Goal: Task Accomplishment & Management: Complete application form

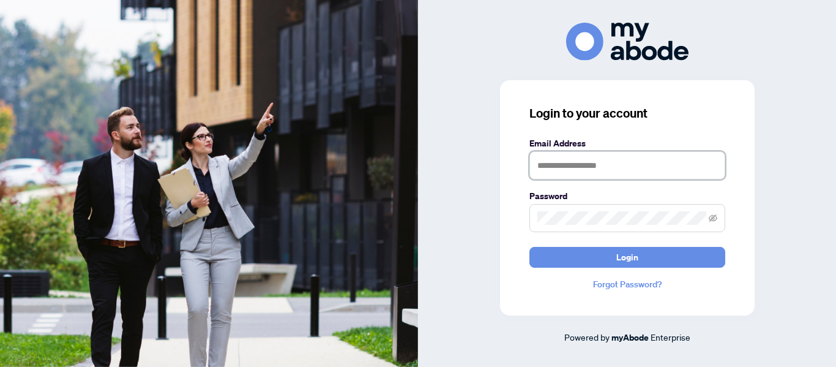
click at [651, 176] on input "text" at bounding box center [628, 165] width 196 height 28
type input "**********"
click at [715, 219] on icon "eye-invisible" at bounding box center [713, 218] width 9 height 9
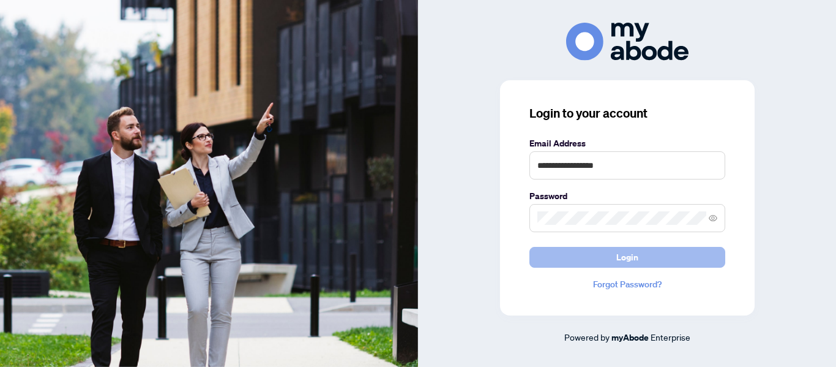
click at [682, 253] on button "Login" at bounding box center [628, 257] width 196 height 21
click at [668, 252] on button "Login" at bounding box center [628, 257] width 196 height 21
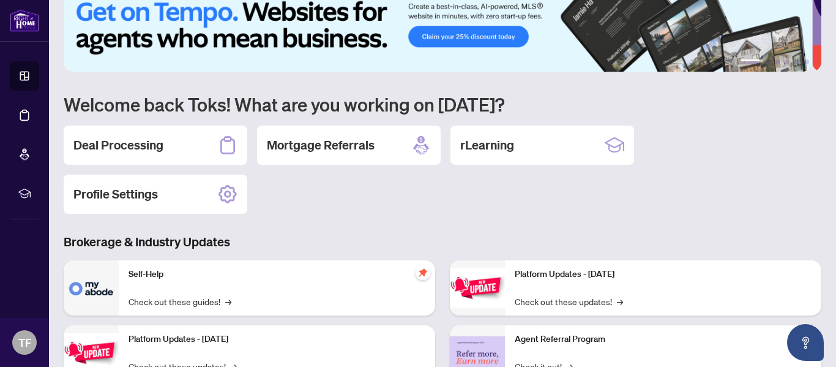
scroll to position [41, 0]
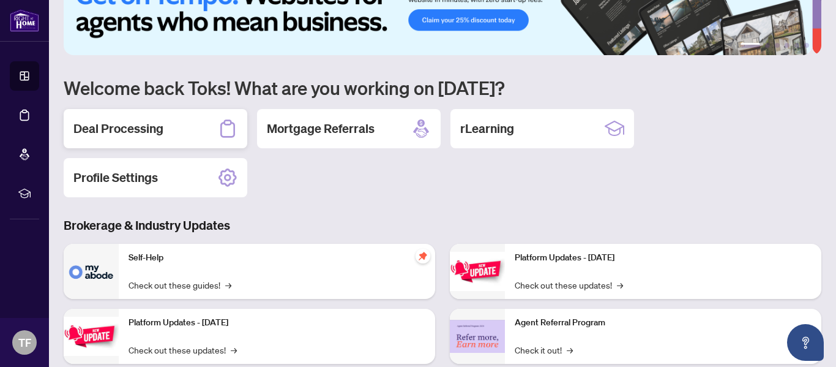
click at [144, 130] on h2 "Deal Processing" at bounding box center [118, 128] width 90 height 17
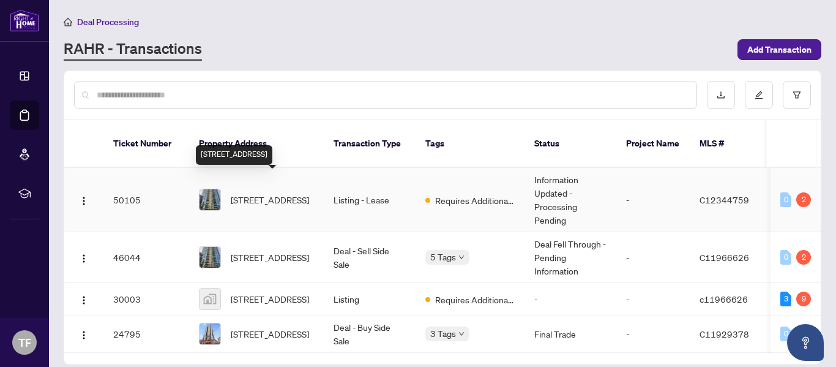
click at [276, 193] on span "115-231 Fort York Blvd, Toronto, Ontario M5V 1B2, Canada" at bounding box center [270, 199] width 78 height 13
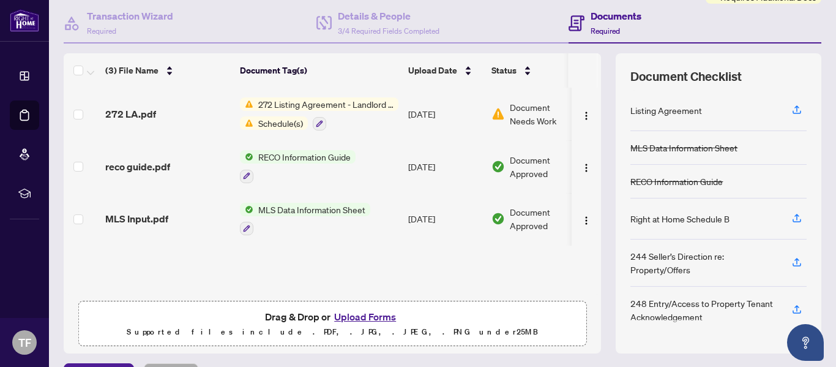
scroll to position [146, 0]
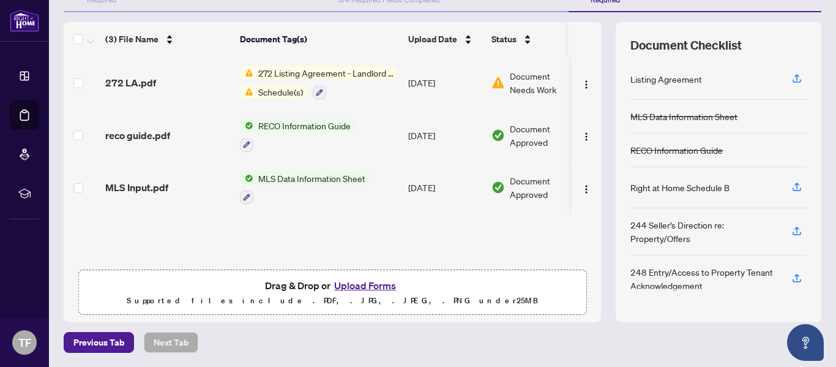
click at [342, 287] on button "Upload Forms" at bounding box center [365, 285] width 69 height 16
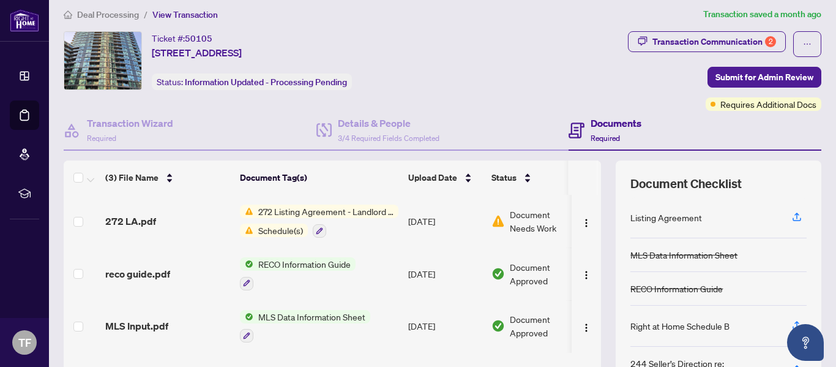
scroll to position [0, 0]
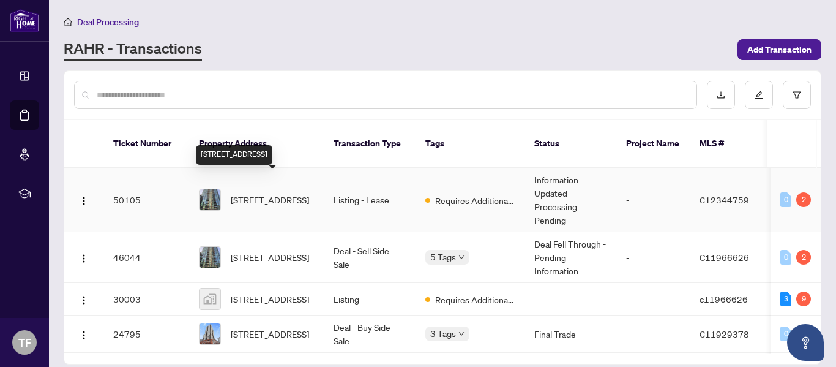
click at [264, 193] on span "115-231 Fort York Blvd, Toronto, Ontario M5V 1B2, Canada" at bounding box center [270, 199] width 78 height 13
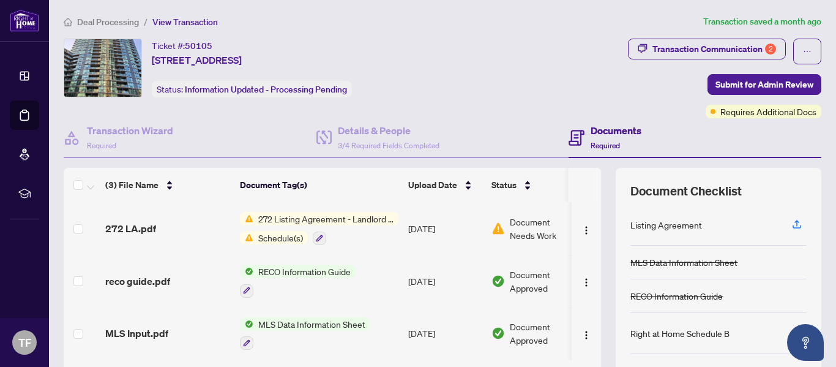
click at [184, 20] on span "View Transaction" at bounding box center [185, 22] width 66 height 11
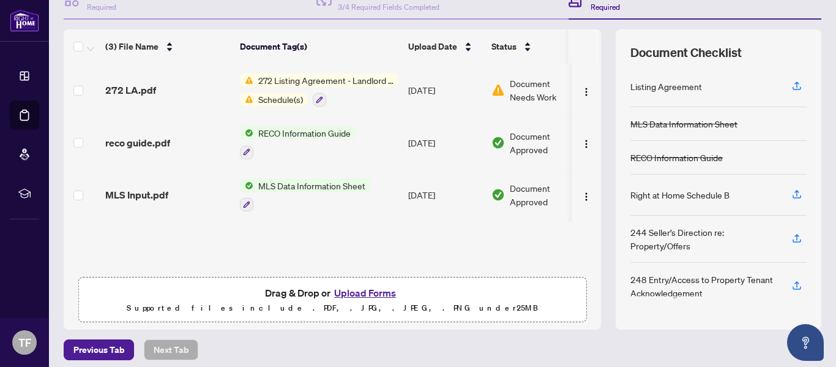
scroll to position [146, 0]
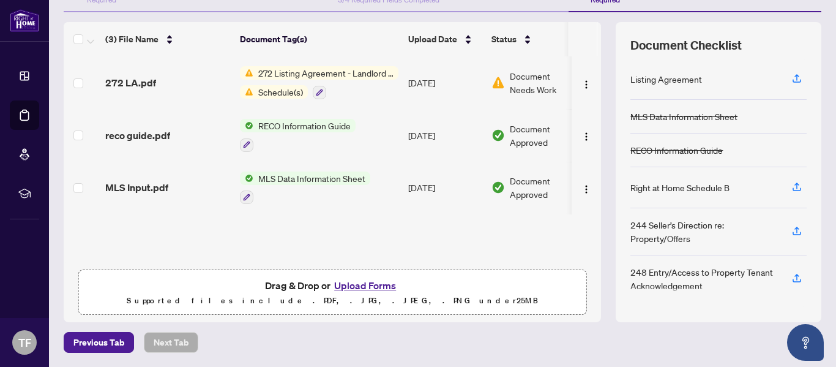
click at [375, 280] on button "Upload Forms" at bounding box center [365, 285] width 69 height 16
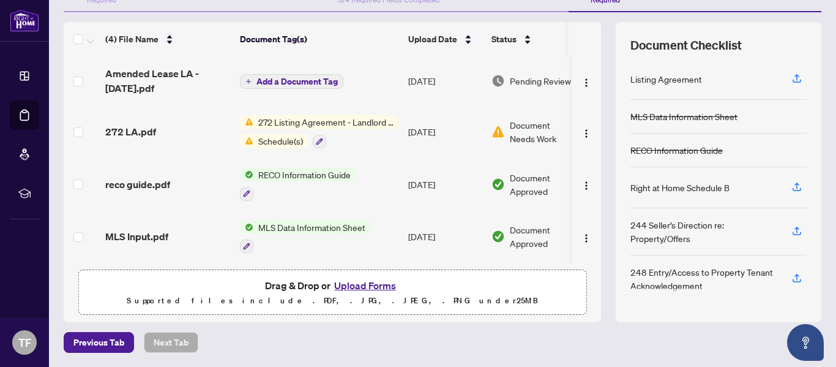
click at [346, 283] on button "Upload Forms" at bounding box center [365, 285] width 69 height 16
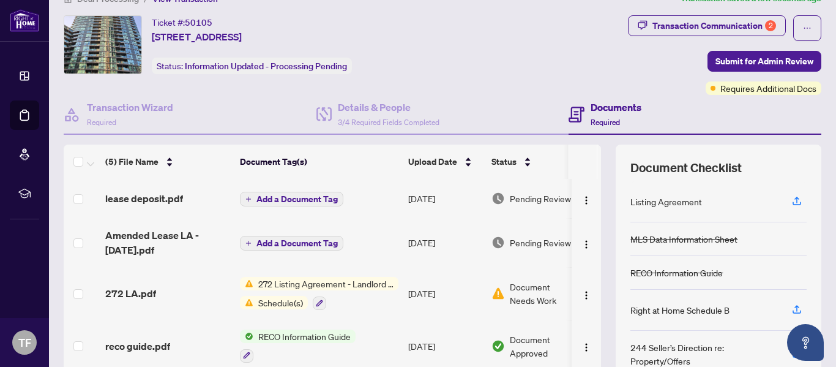
scroll to position [0, 0]
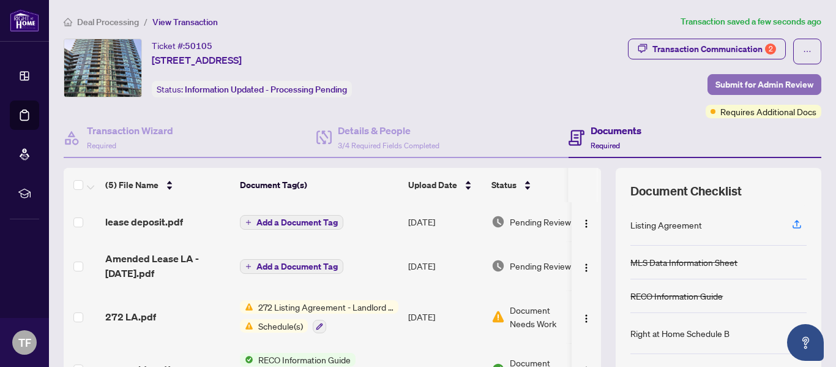
click at [716, 81] on span "Submit for Admin Review" at bounding box center [765, 85] width 98 height 20
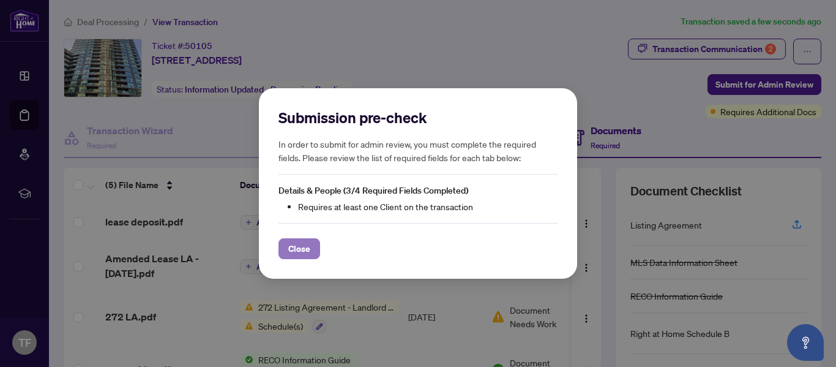
click at [307, 249] on span "Close" at bounding box center [299, 249] width 22 height 20
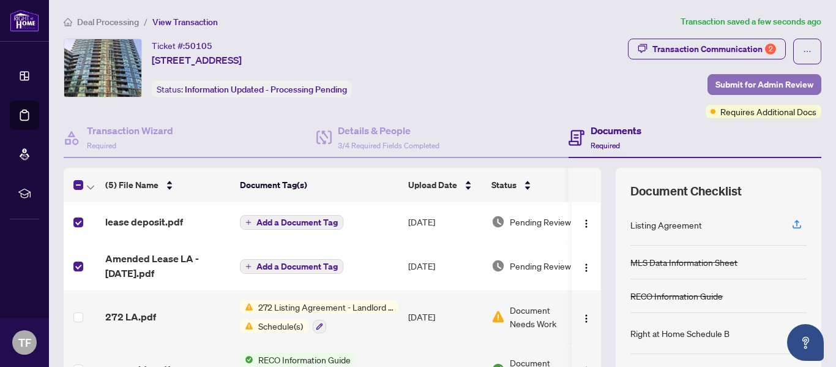
click at [733, 81] on span "Submit for Admin Review" at bounding box center [765, 85] width 98 height 20
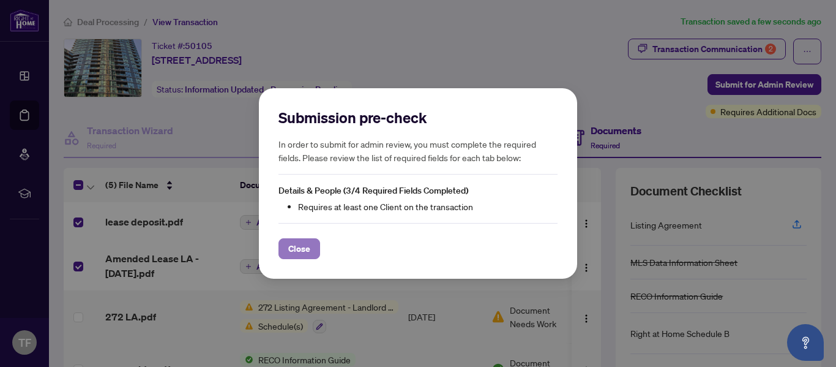
click at [312, 246] on button "Close" at bounding box center [300, 248] width 42 height 21
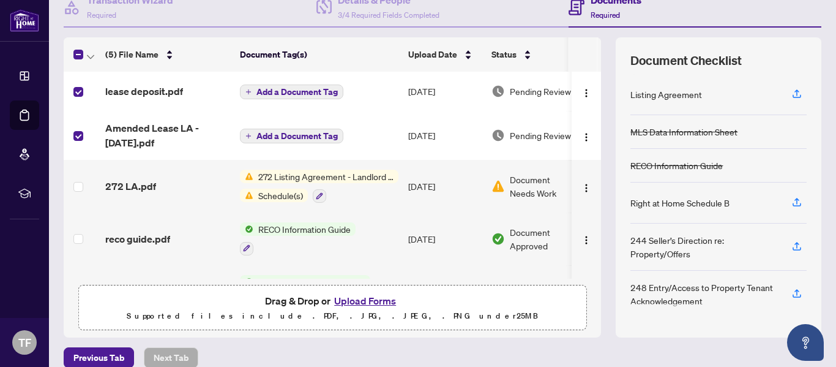
scroll to position [146, 0]
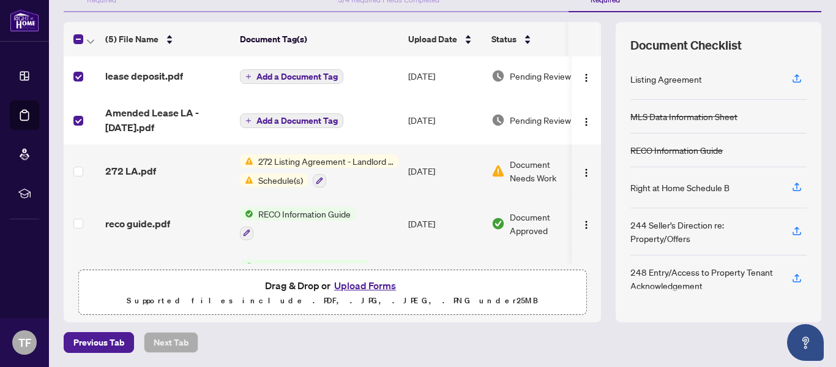
click at [536, 173] on span "Document Needs Work" at bounding box center [542, 170] width 64 height 27
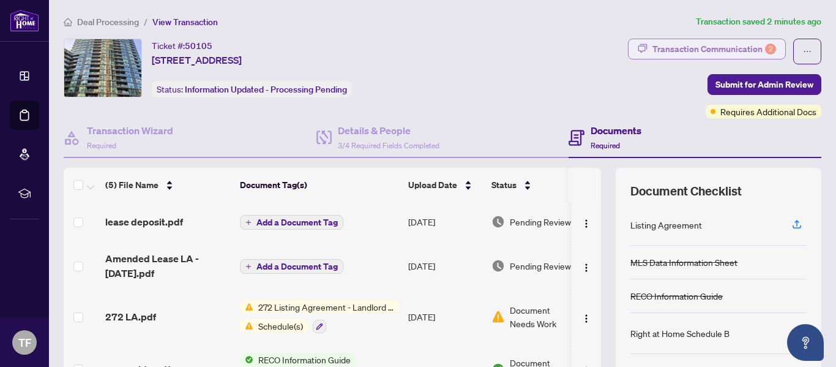
click at [681, 52] on div "Transaction Communication 2" at bounding box center [715, 49] width 124 height 20
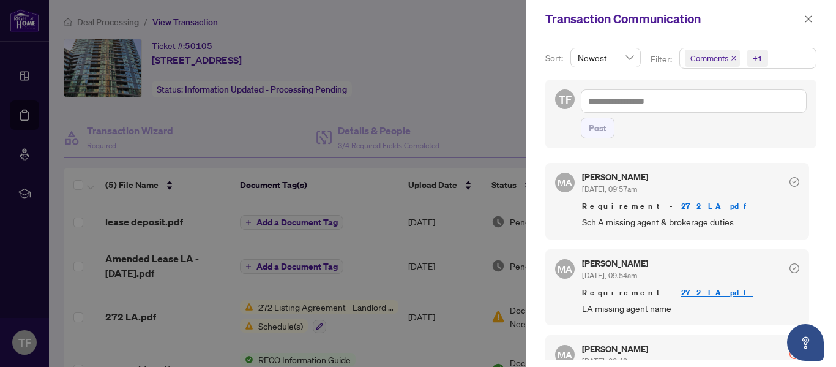
click at [403, 77] on div at bounding box center [418, 183] width 836 height 367
click at [809, 21] on icon "close" at bounding box center [808, 19] width 9 height 9
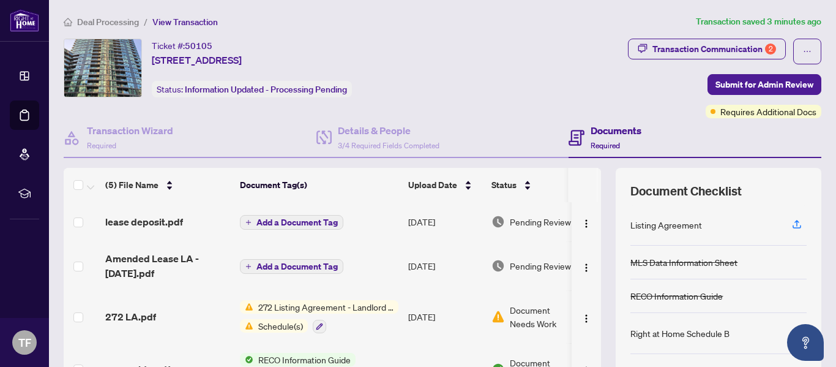
click at [285, 326] on span "Schedule(s)" at bounding box center [280, 325] width 54 height 13
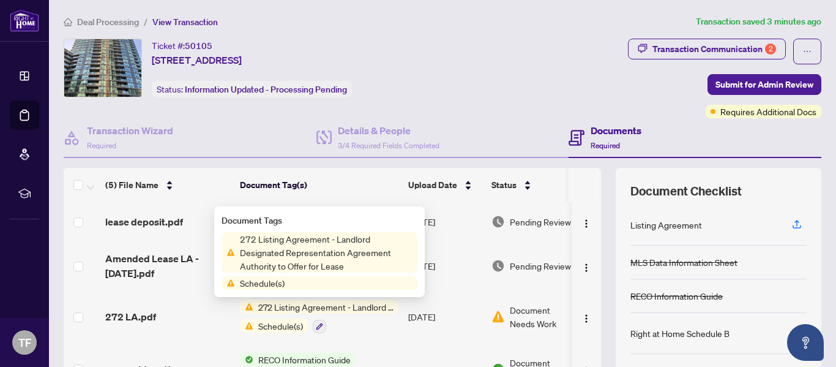
click at [355, 103] on div "Ticket #: 50105 115-231 Fort York Blvd, Toronto, Ontario M5V 1B2, Canada Status…" at bounding box center [275, 79] width 429 height 80
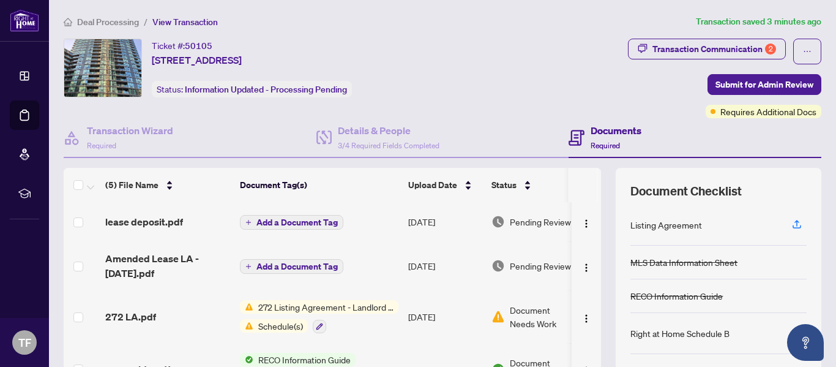
click at [292, 304] on span "272 Listing Agreement - Landlord Designated Representation Agreement Authority …" at bounding box center [325, 306] width 145 height 13
click at [171, 290] on td "272 LA.pdf" at bounding box center [167, 316] width 135 height 53
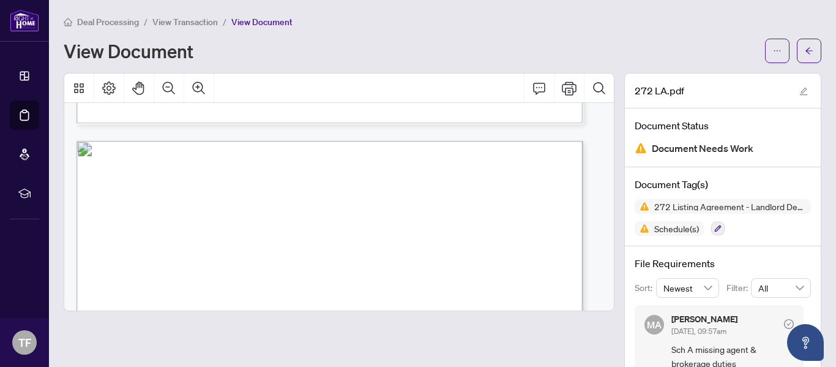
scroll to position [1998, 0]
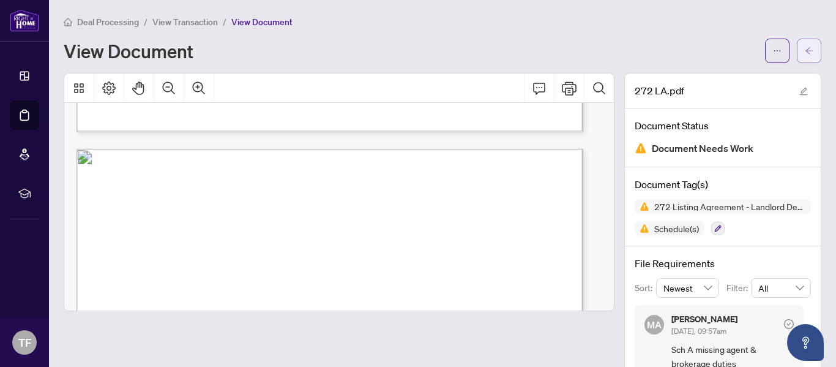
click at [806, 55] on button "button" at bounding box center [809, 51] width 24 height 24
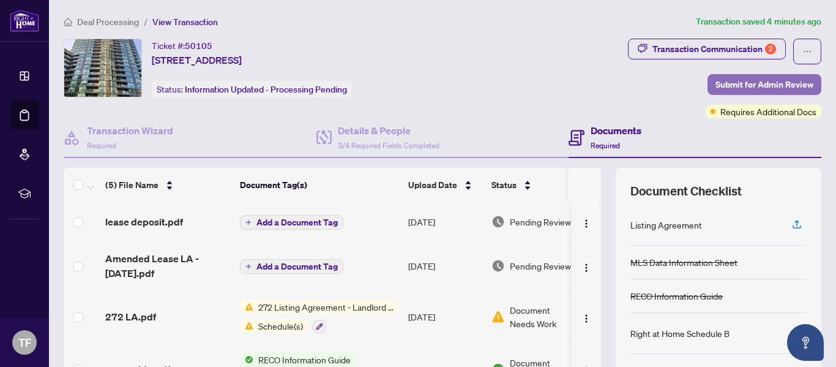
click at [718, 88] on span "Submit for Admin Review" at bounding box center [765, 85] width 98 height 20
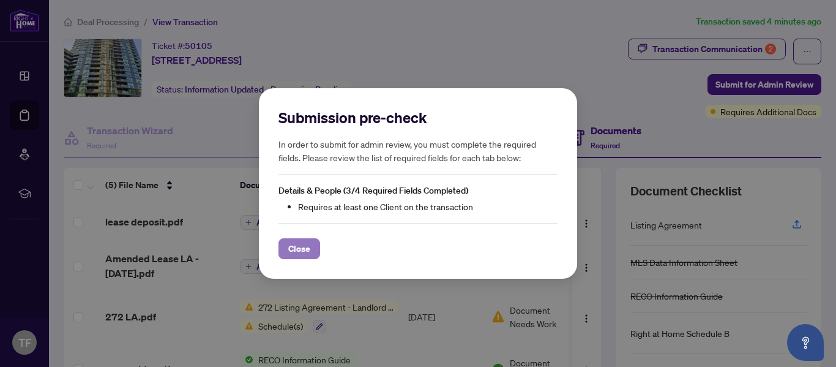
click at [286, 244] on button "Close" at bounding box center [300, 248] width 42 height 21
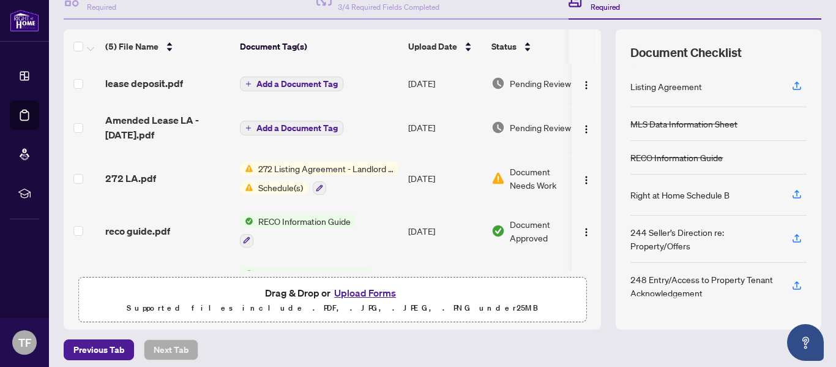
scroll to position [146, 0]
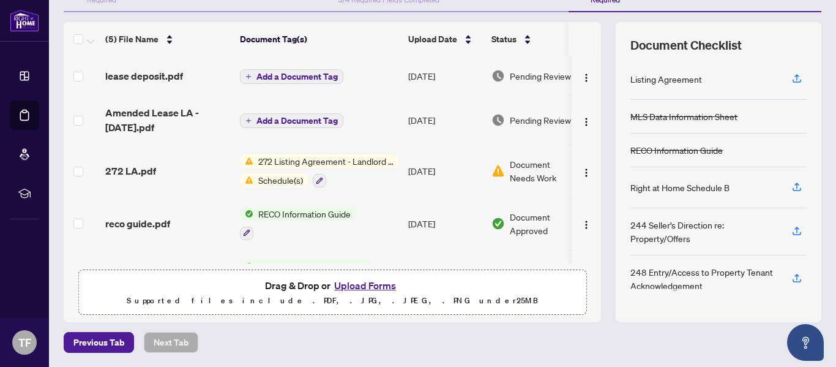
click at [342, 285] on button "Upload Forms" at bounding box center [365, 285] width 69 height 16
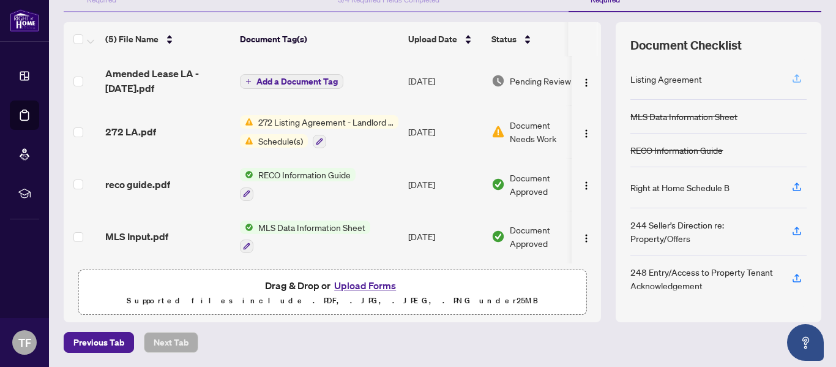
click at [792, 77] on icon "button" at bounding box center [797, 78] width 11 height 11
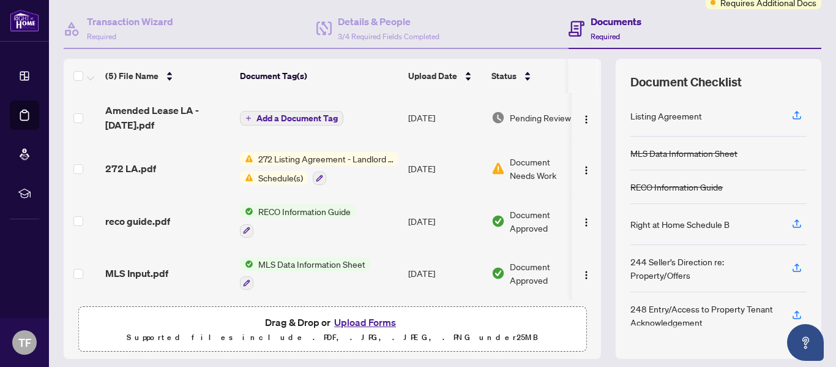
scroll to position [146, 0]
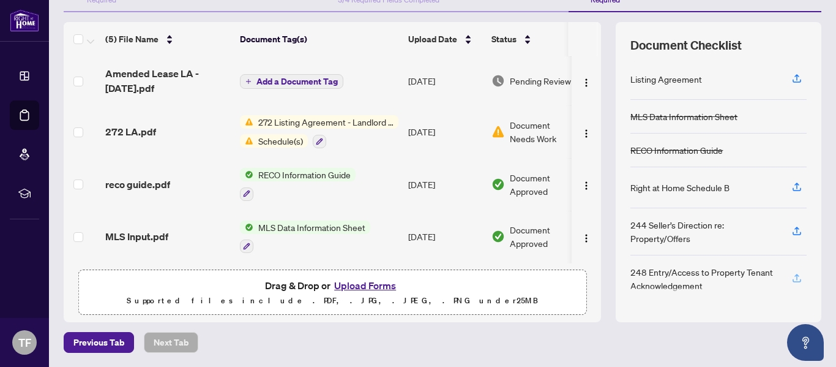
click at [795, 275] on icon "button" at bounding box center [797, 277] width 5 height 6
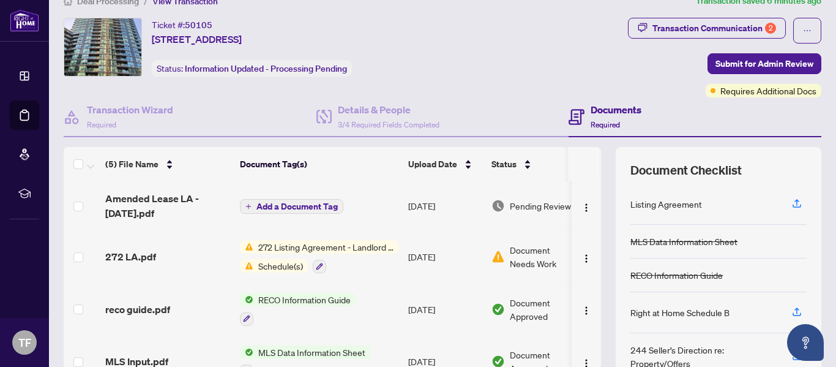
scroll to position [0, 0]
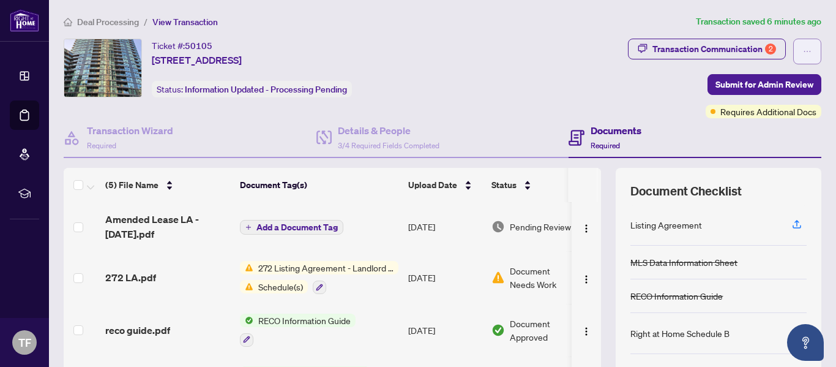
click at [803, 50] on icon "ellipsis" at bounding box center [807, 51] width 9 height 9
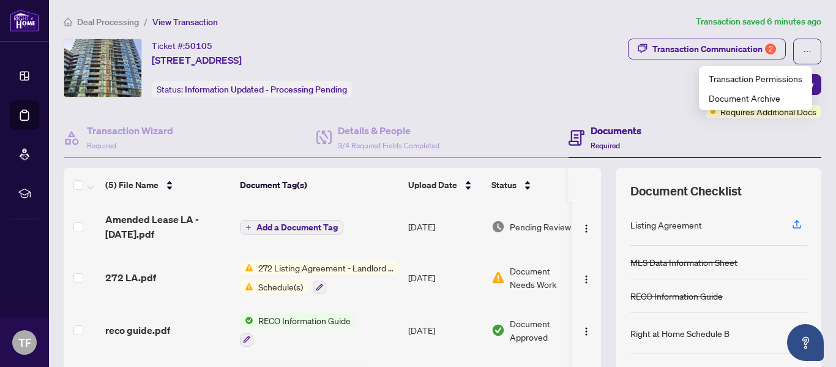
click at [607, 82] on div "Transaction Communication 2 Submit for Admin Review Requires Additional Docs" at bounding box center [657, 79] width 329 height 80
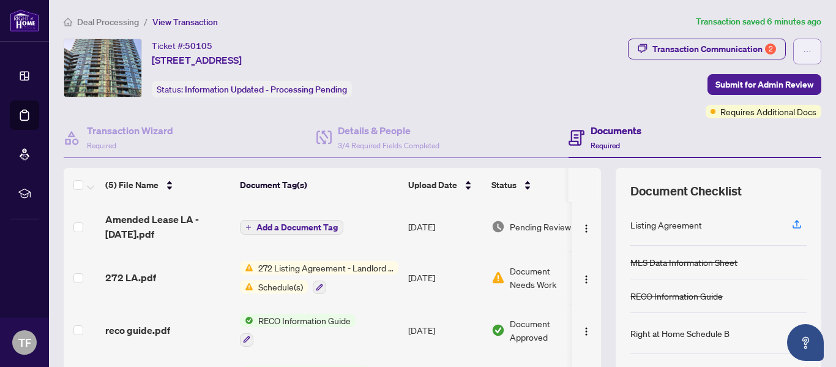
click at [803, 50] on icon "ellipsis" at bounding box center [807, 51] width 9 height 9
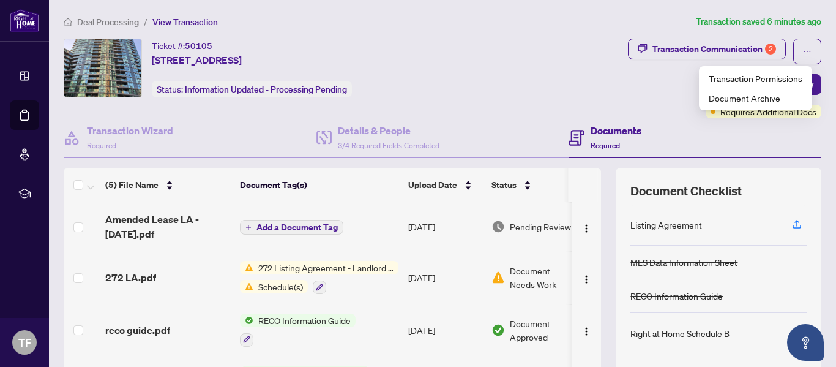
click at [615, 98] on div "Transaction Communication 2 Submit for Admin Review Requires Additional Docs" at bounding box center [657, 79] width 329 height 80
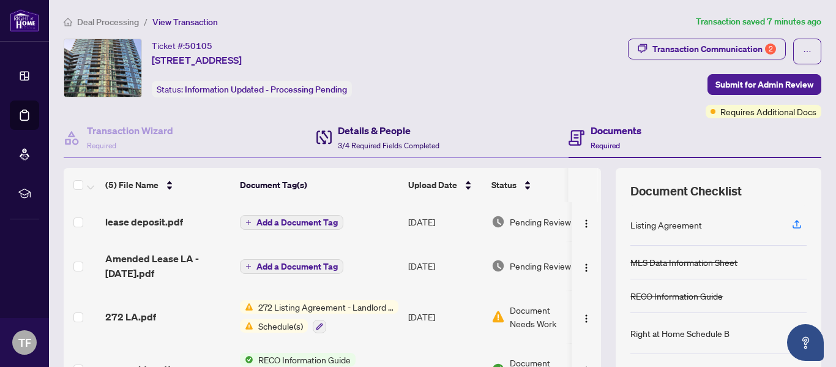
click at [351, 130] on h4 "Details & People" at bounding box center [389, 130] width 102 height 15
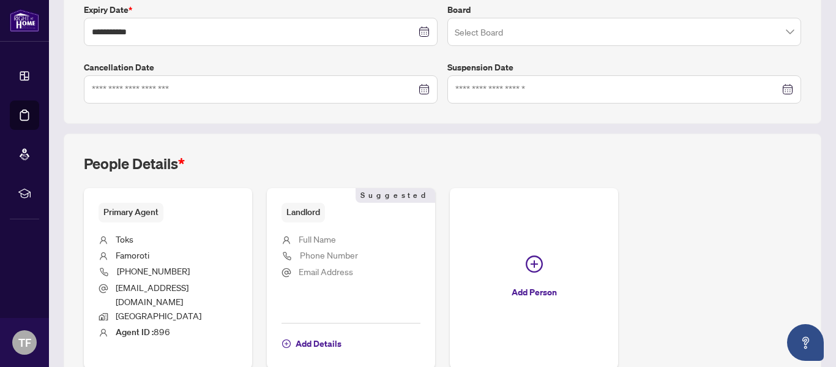
scroll to position [343, 0]
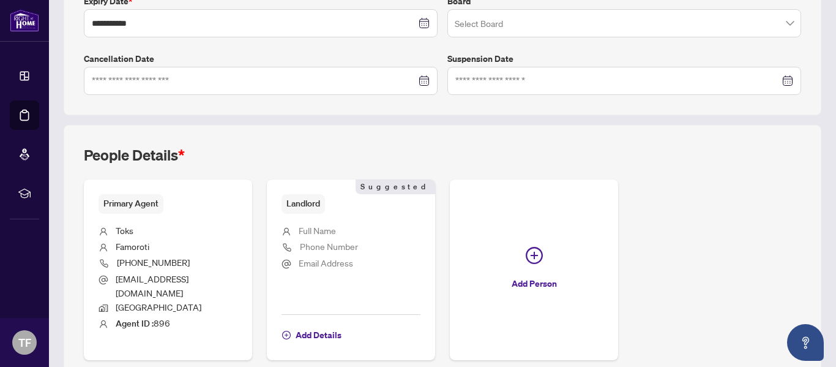
click at [321, 231] on span "Full Name" at bounding box center [317, 230] width 37 height 11
click at [323, 328] on span "Add Details" at bounding box center [319, 335] width 46 height 20
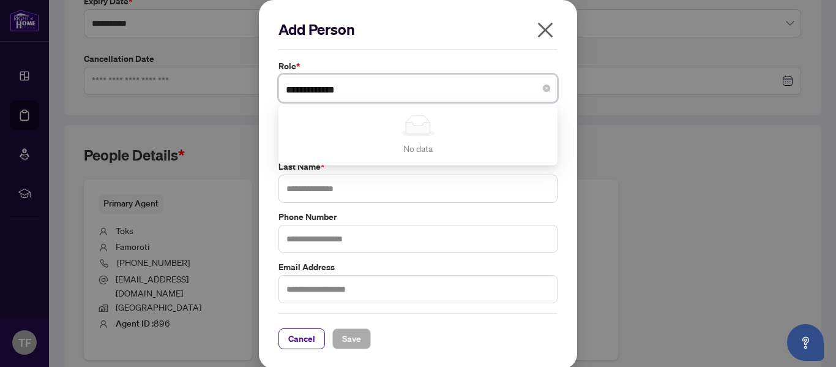
type input "**********"
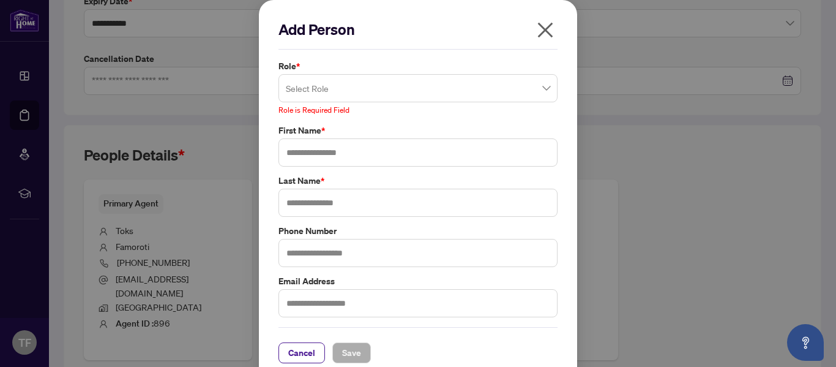
click at [446, 203] on div "Role * Select Role No data No data Role is Required Field First Name * Last Nam…" at bounding box center [418, 188] width 287 height 258
click at [545, 83] on span at bounding box center [418, 88] width 264 height 23
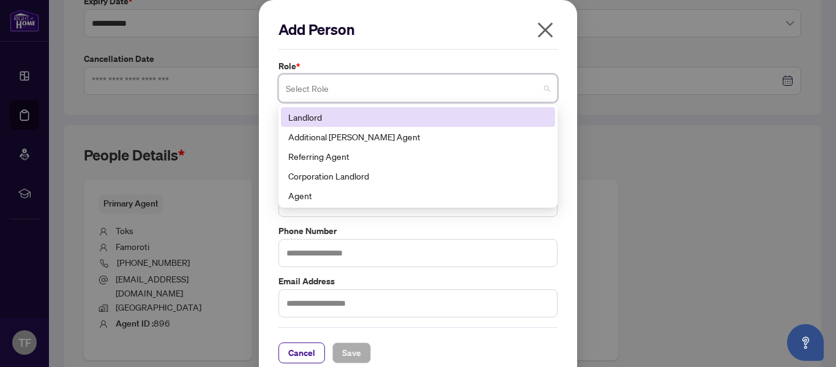
click at [509, 119] on div "Landlord" at bounding box center [418, 116] width 260 height 13
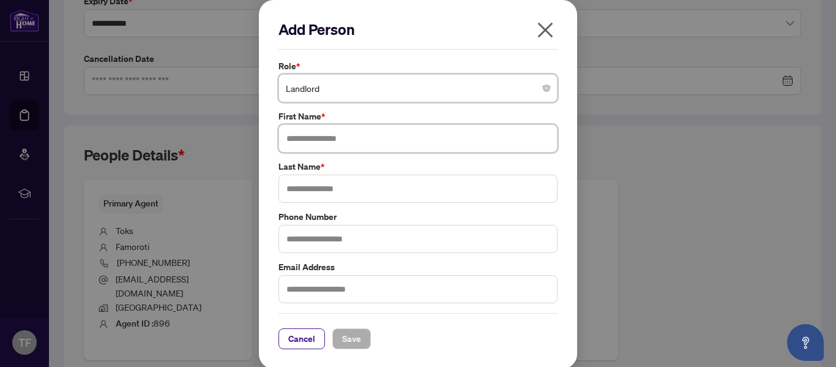
click at [441, 151] on input "text" at bounding box center [418, 138] width 279 height 28
type input "****"
click at [332, 194] on input "text" at bounding box center [418, 188] width 279 height 28
type input "********"
click at [307, 279] on input "text" at bounding box center [418, 289] width 279 height 28
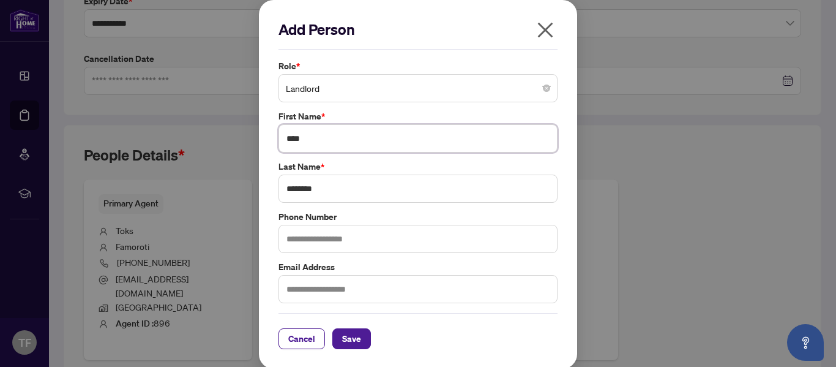
click at [321, 140] on input "****" at bounding box center [418, 138] width 279 height 28
type input "****"
click at [354, 337] on span "Save" at bounding box center [351, 339] width 19 height 20
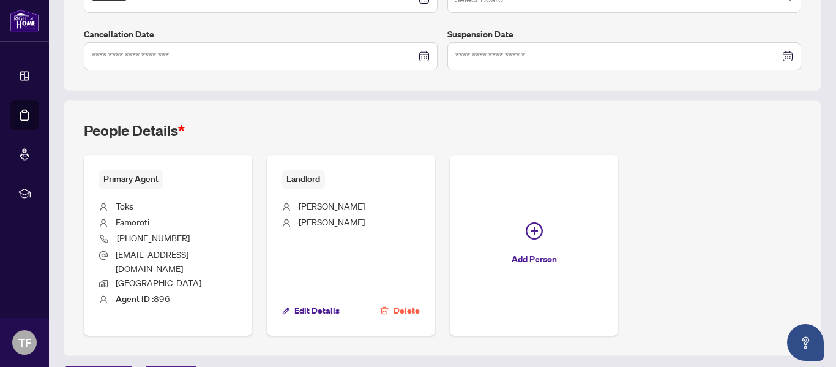
scroll to position [389, 0]
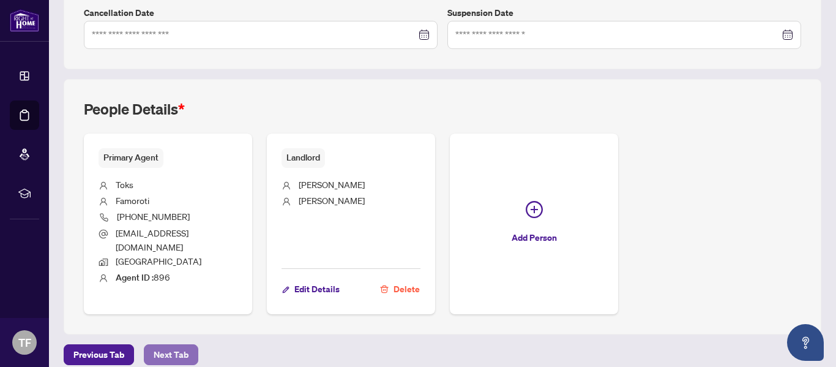
click at [178, 348] on span "Next Tab" at bounding box center [171, 355] width 35 height 20
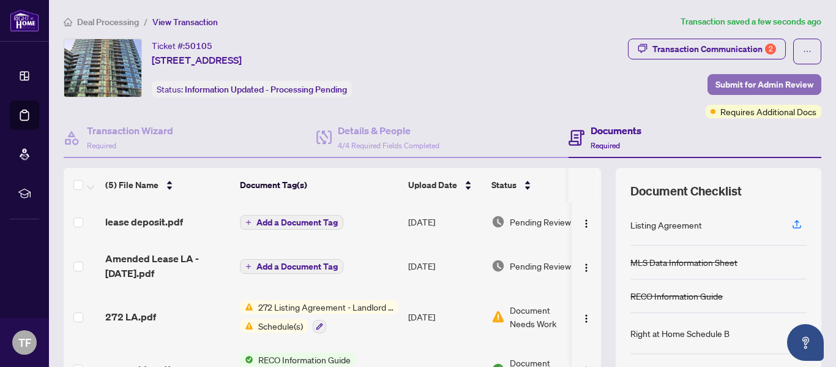
click at [718, 88] on span "Submit for Admin Review" at bounding box center [765, 85] width 98 height 20
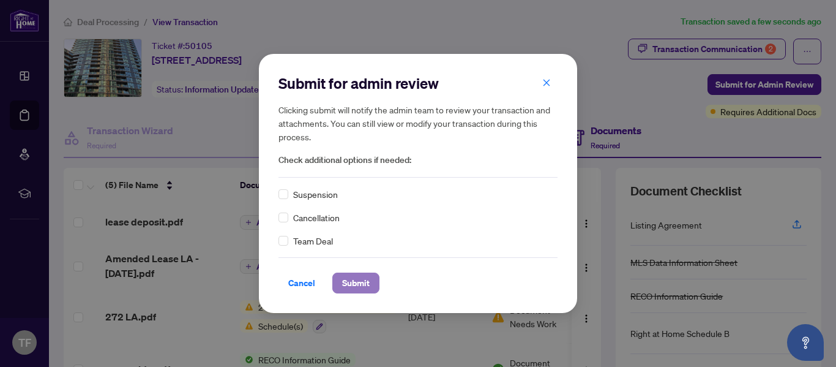
click at [358, 285] on span "Submit" at bounding box center [356, 283] width 28 height 20
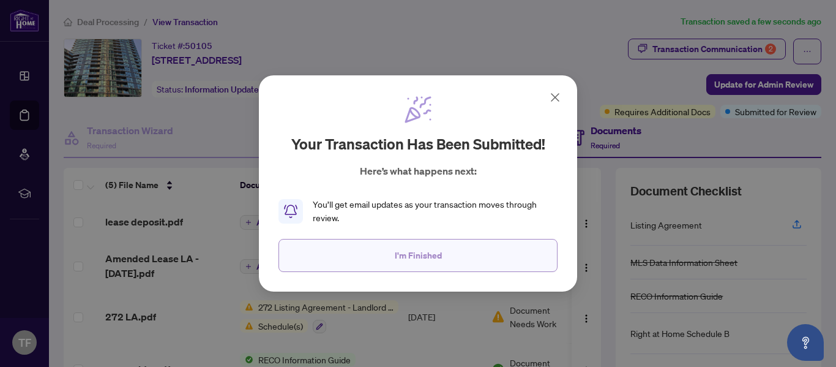
click at [432, 261] on span "I'm Finished" at bounding box center [418, 255] width 47 height 20
